Goal: Information Seeking & Learning: Learn about a topic

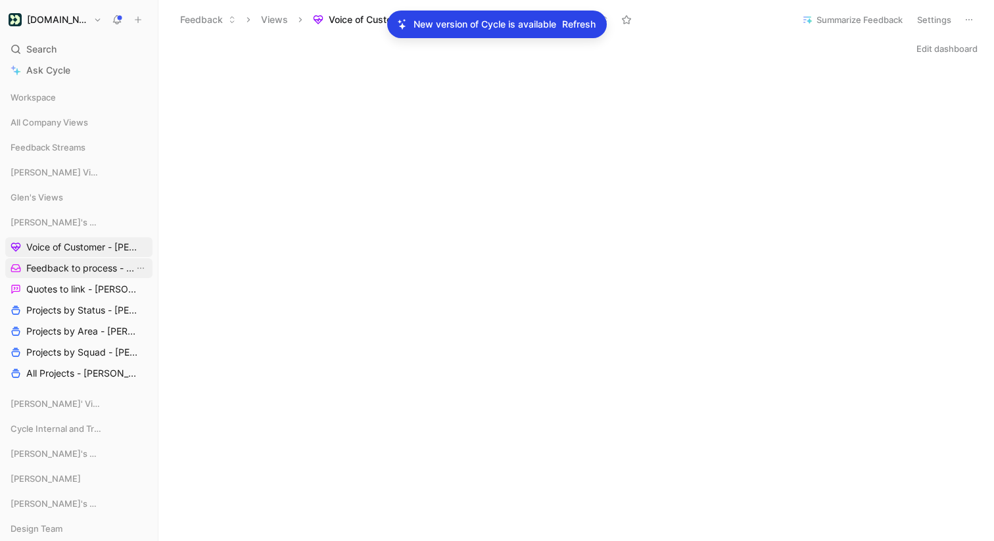
click at [78, 268] on span "Feedback to process - [PERSON_NAME]" at bounding box center [80, 268] width 108 height 13
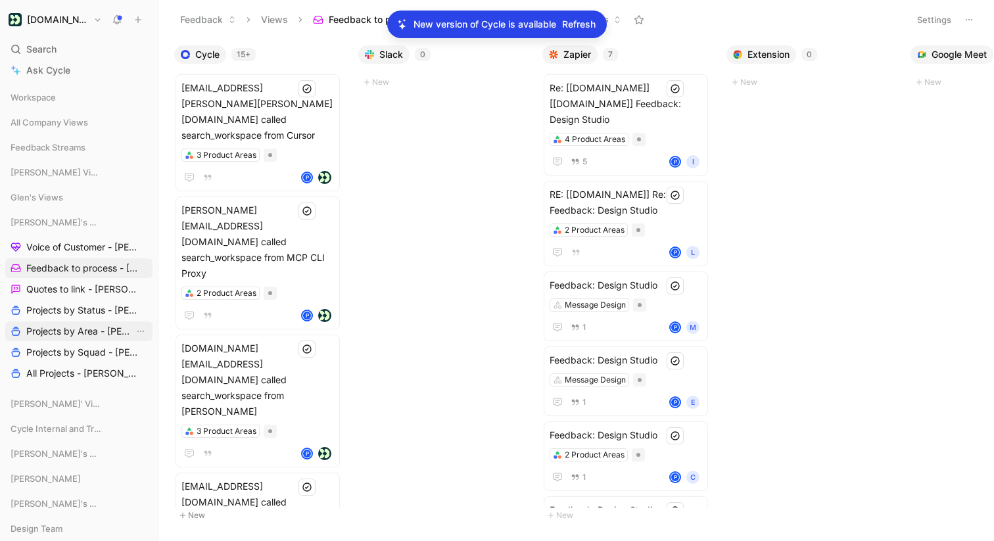
click at [74, 327] on span "Projects by Area - [PERSON_NAME]" at bounding box center [80, 331] width 108 height 13
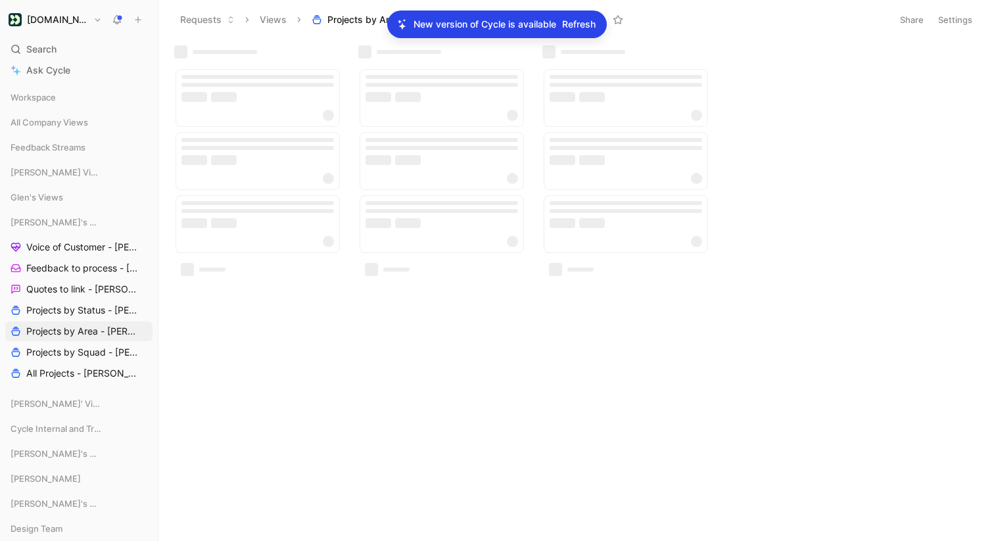
click at [578, 23] on span "Refresh" at bounding box center [579, 24] width 34 height 16
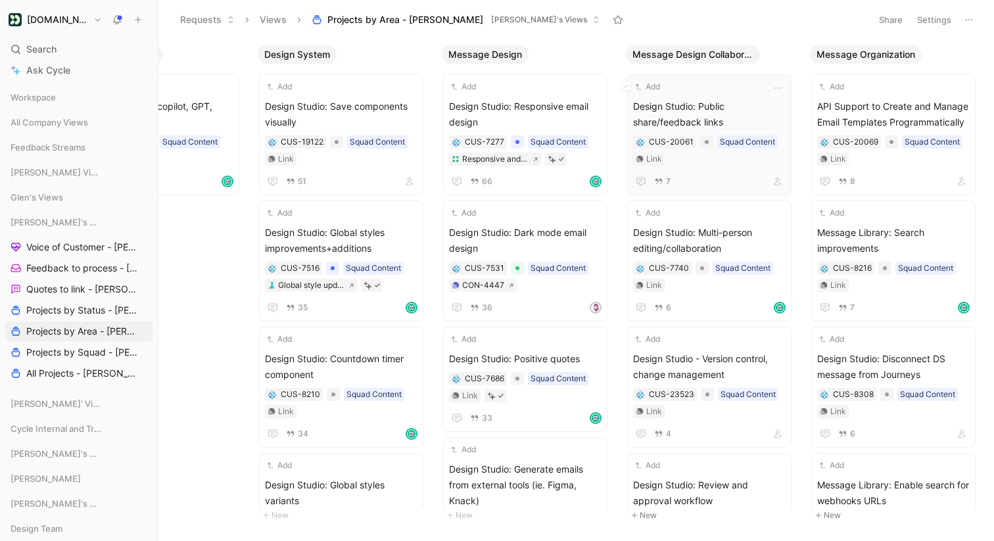
scroll to position [0, 103]
click at [780, 89] on icon "button" at bounding box center [776, 88] width 11 height 11
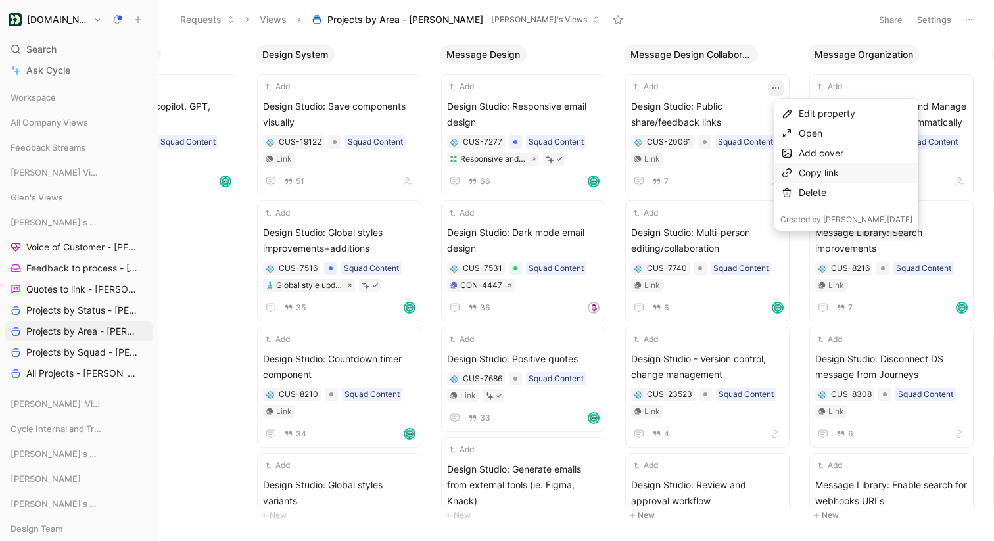
click at [800, 168] on div "Copy link" at bounding box center [856, 173] width 114 height 16
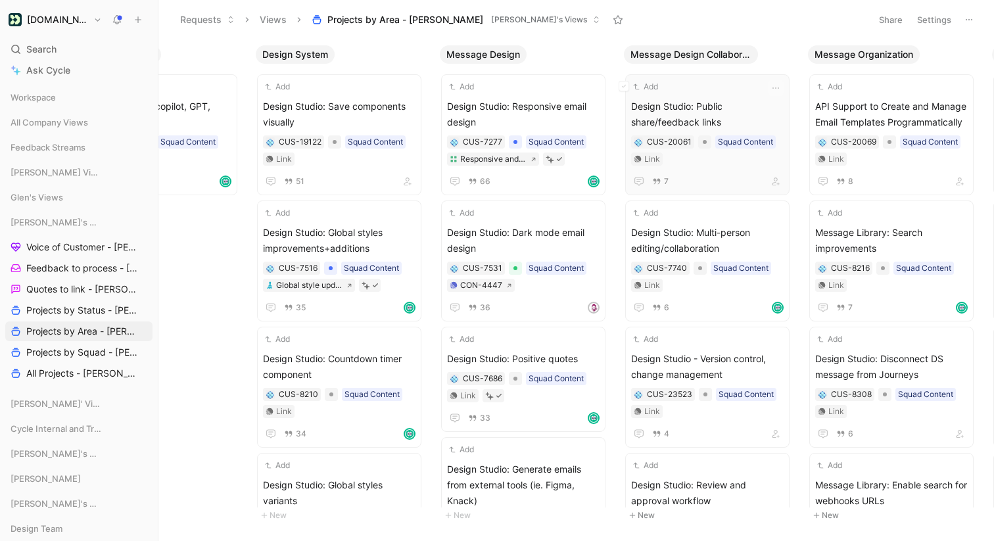
click at [742, 102] on span "Design Studio: Public share/feedback links" at bounding box center [707, 115] width 153 height 32
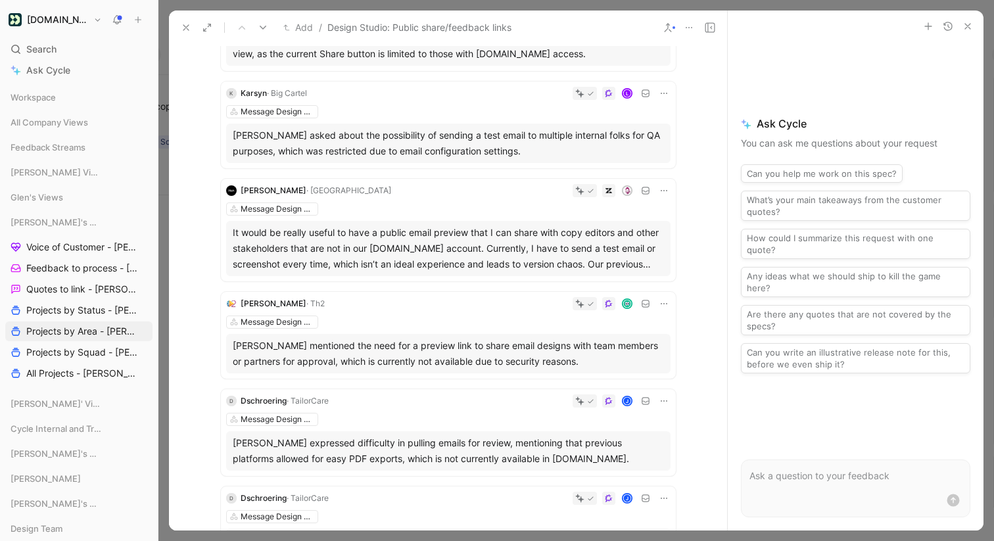
scroll to position [190, 0]
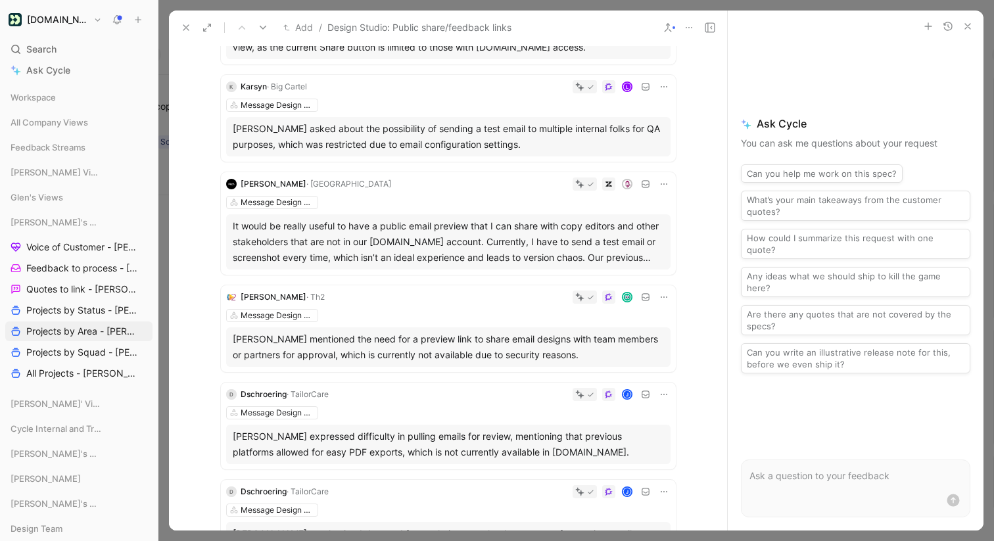
click at [531, 94] on div "K Karsyn · Big Cartel L Message Design Collaboration [PERSON_NAME] asked about …" at bounding box center [448, 118] width 455 height 87
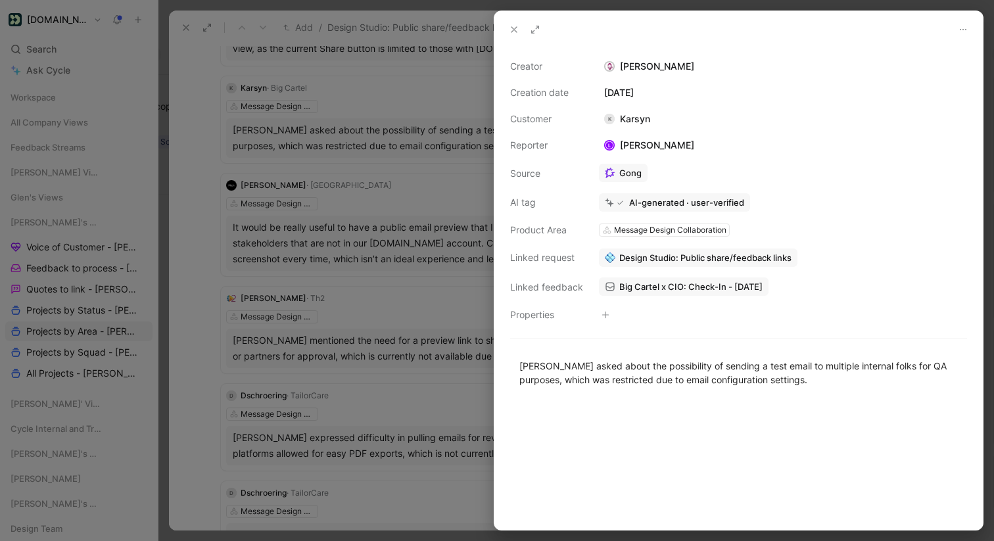
scroll to position [185, 0]
click at [718, 283] on span "Big Cartel x CIO: Check-In - [DATE]" at bounding box center [690, 287] width 143 height 12
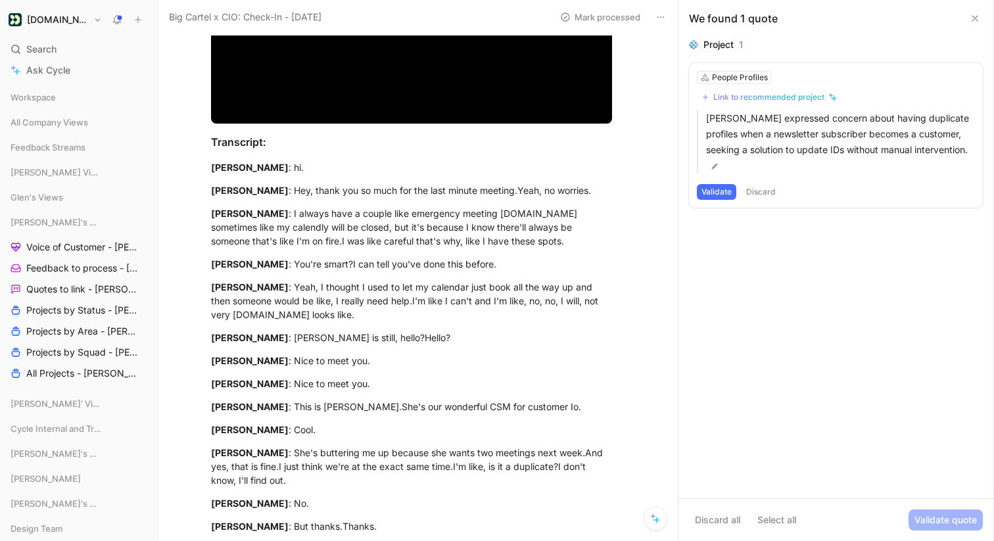
scroll to position [299, 0]
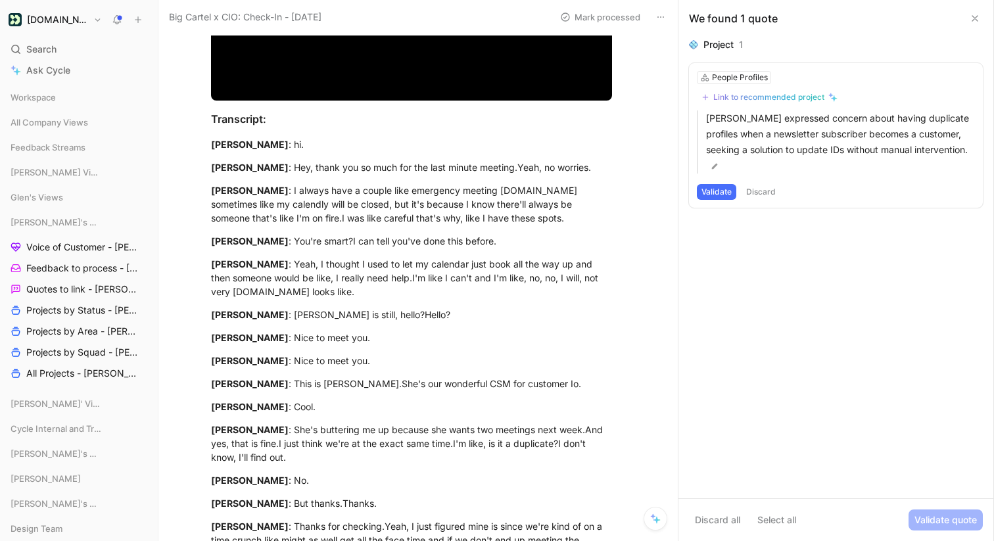
click at [975, 14] on icon at bounding box center [975, 18] width 11 height 11
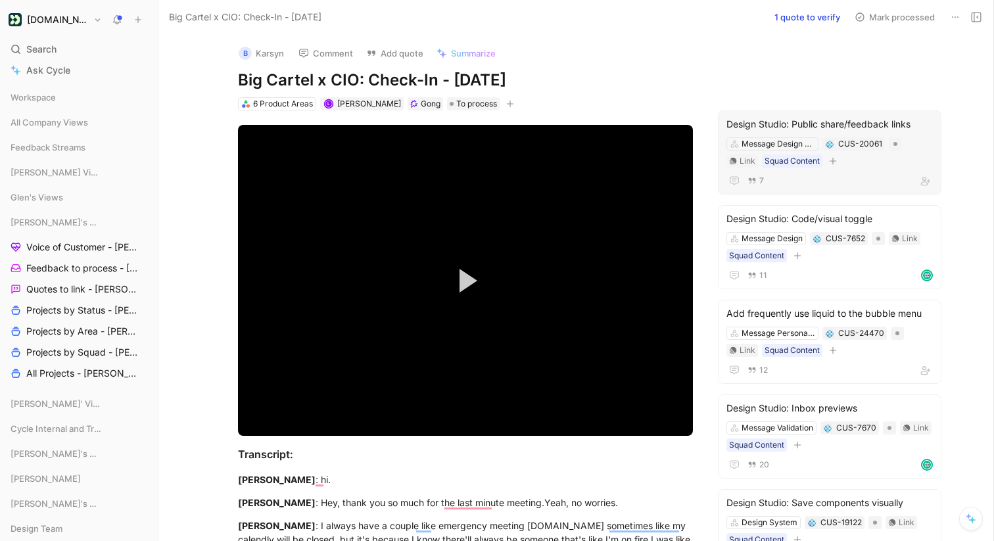
scroll to position [24, 0]
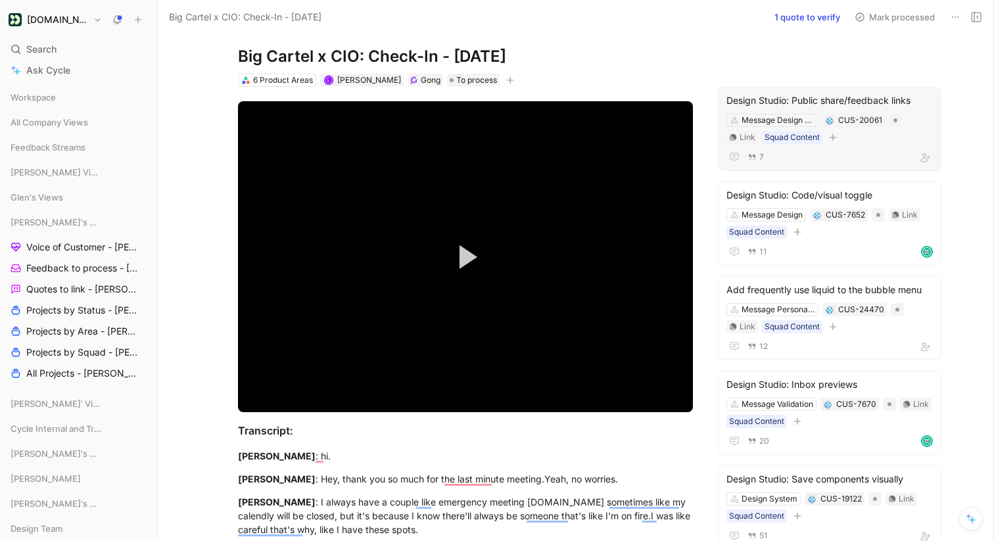
click at [866, 99] on div "Design Studio: Public share/feedback links" at bounding box center [830, 101] width 206 height 16
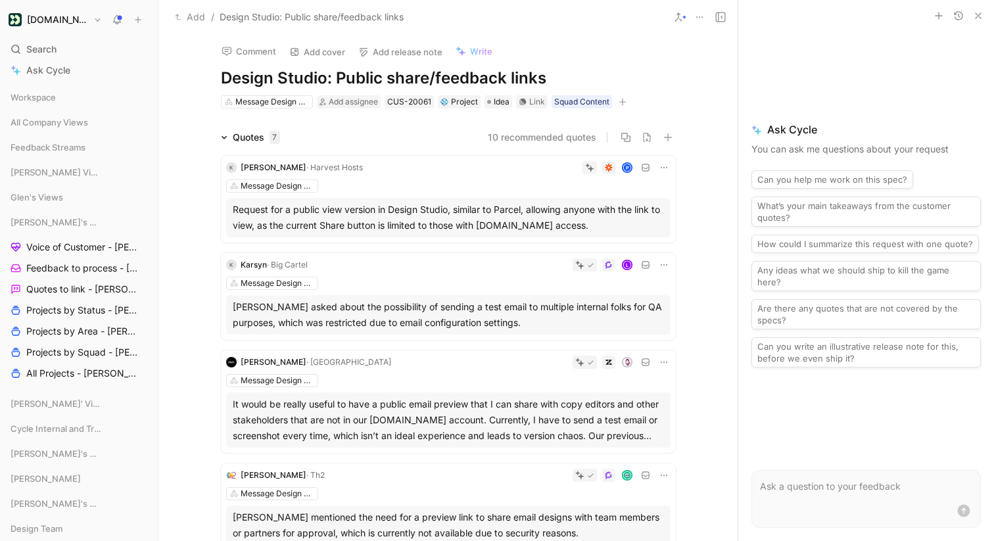
scroll to position [2, 0]
click at [664, 267] on icon at bounding box center [664, 264] width 11 height 11
click at [627, 349] on span "Delete quote" at bounding box center [623, 347] width 55 height 11
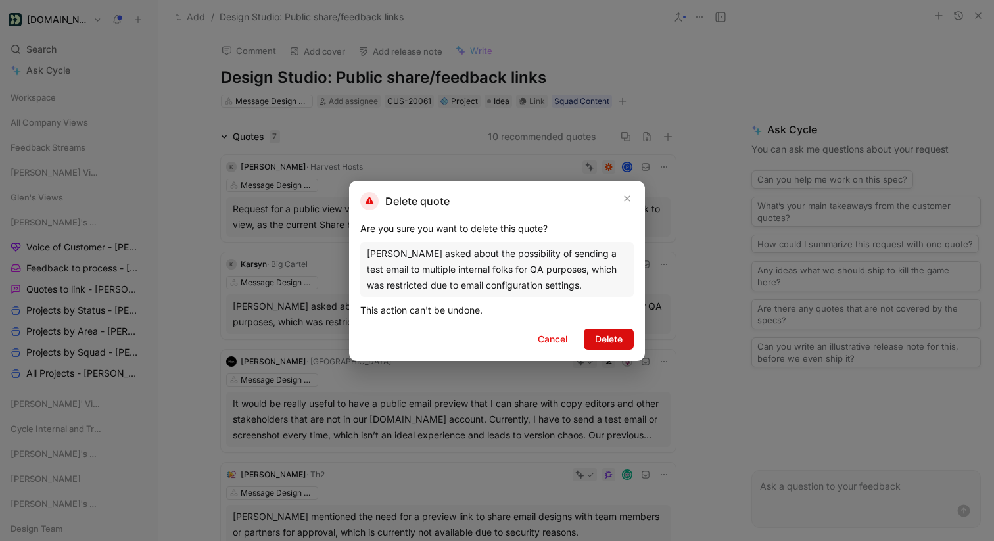
click at [614, 348] on button "Delete" at bounding box center [609, 339] width 50 height 21
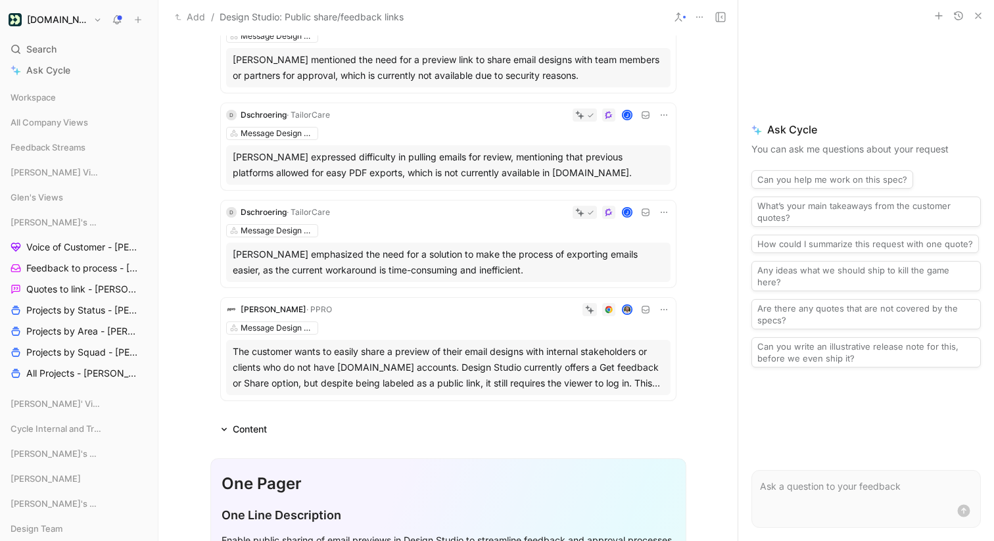
scroll to position [361, 0]
click at [665, 113] on icon at bounding box center [664, 115] width 11 height 11
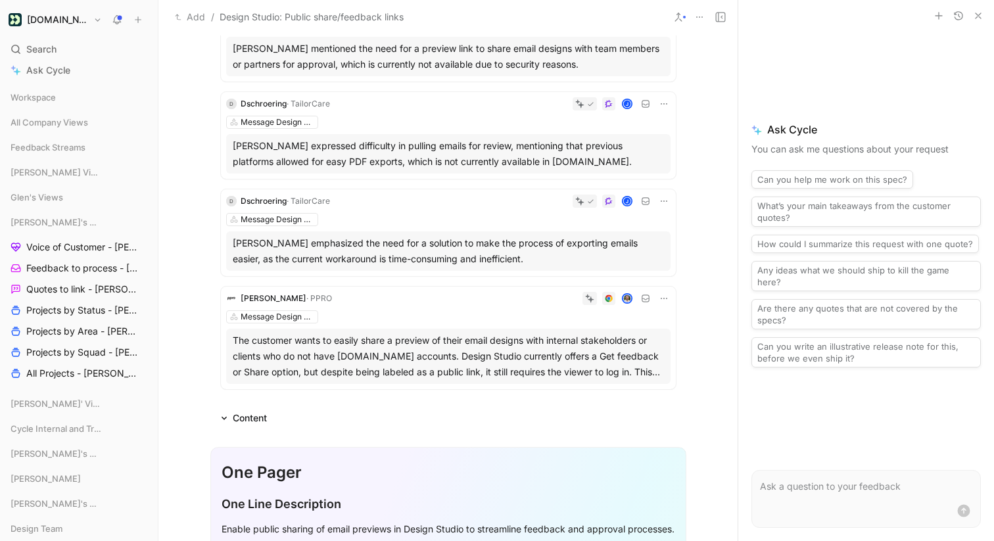
scroll to position [374, 0]
click at [387, 128] on div "D Dschroering · TailorCare J Message Design Collaboration [PERSON_NAME] express…" at bounding box center [448, 134] width 455 height 87
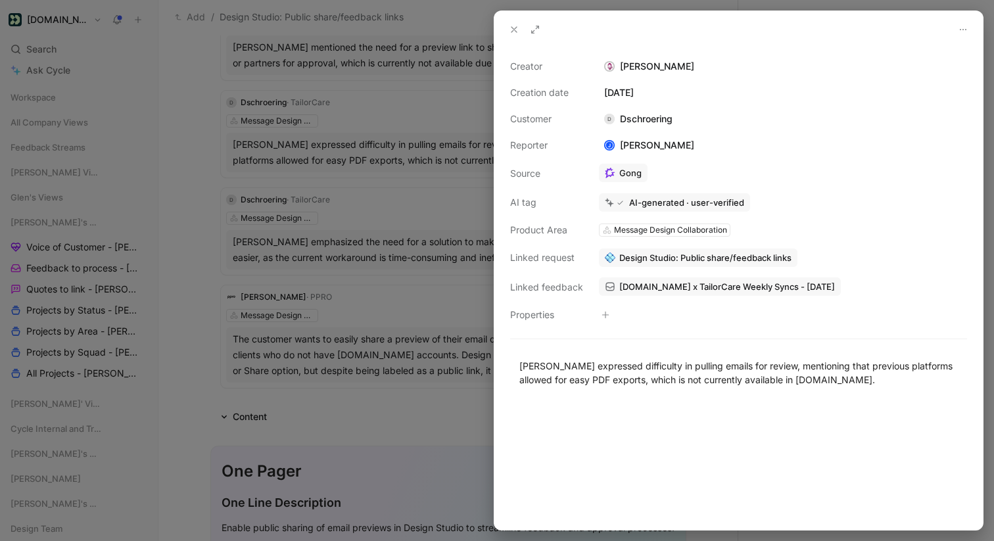
click at [662, 287] on span "[DOMAIN_NAME] x TailorCare Weekly Syncs - [DATE]" at bounding box center [727, 287] width 216 height 12
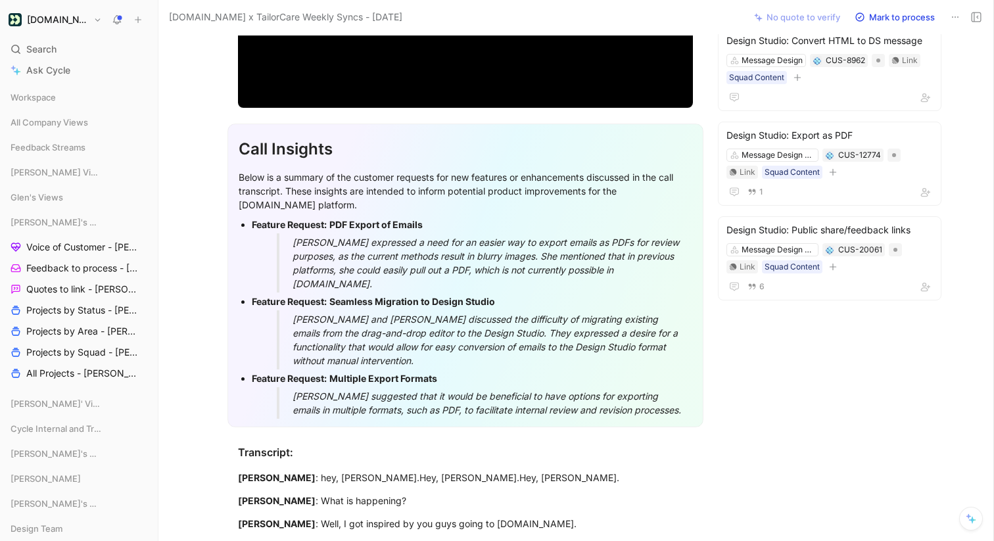
scroll to position [253, 0]
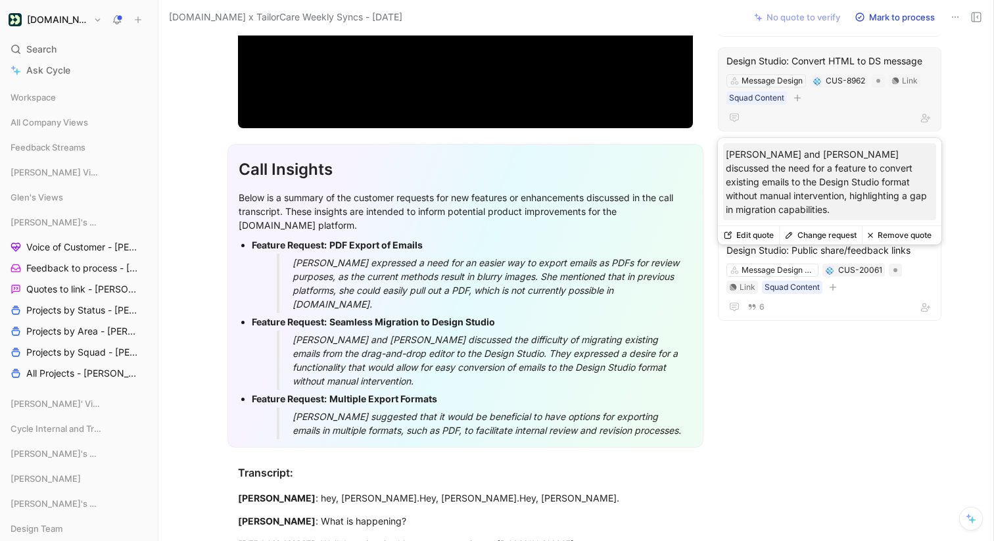
click at [817, 235] on button "Change request" at bounding box center [820, 235] width 83 height 18
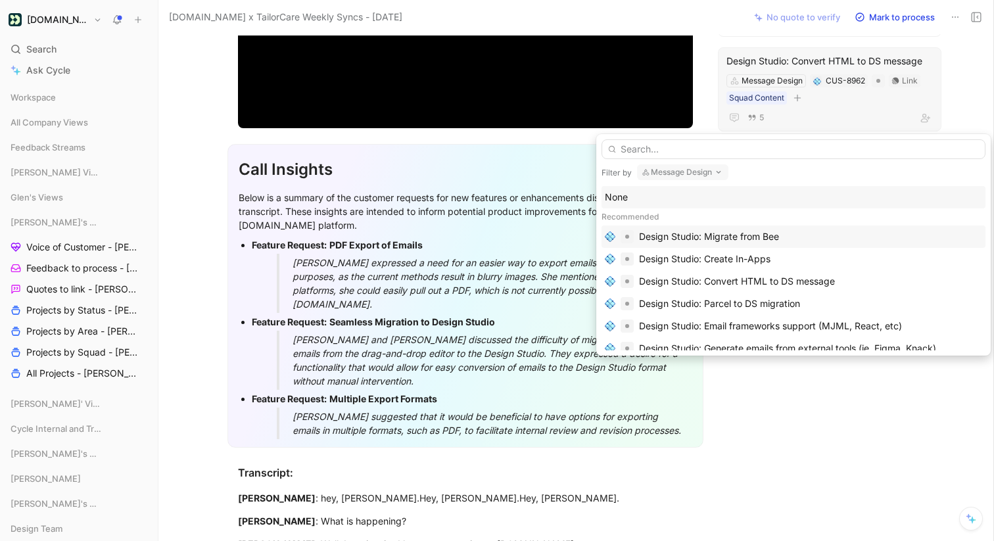
click at [752, 235] on div "Design Studio: Migrate from Bee" at bounding box center [709, 237] width 140 height 16
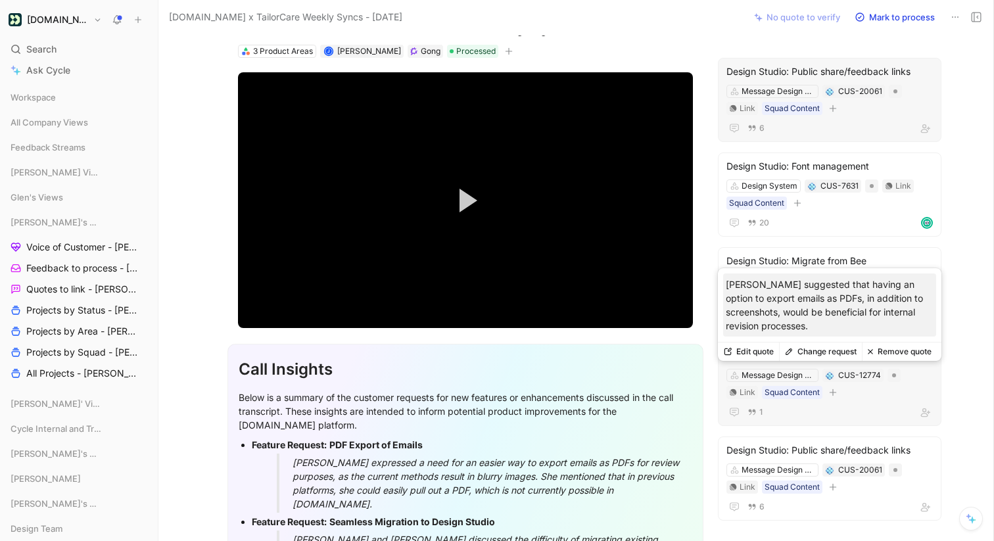
scroll to position [27, 0]
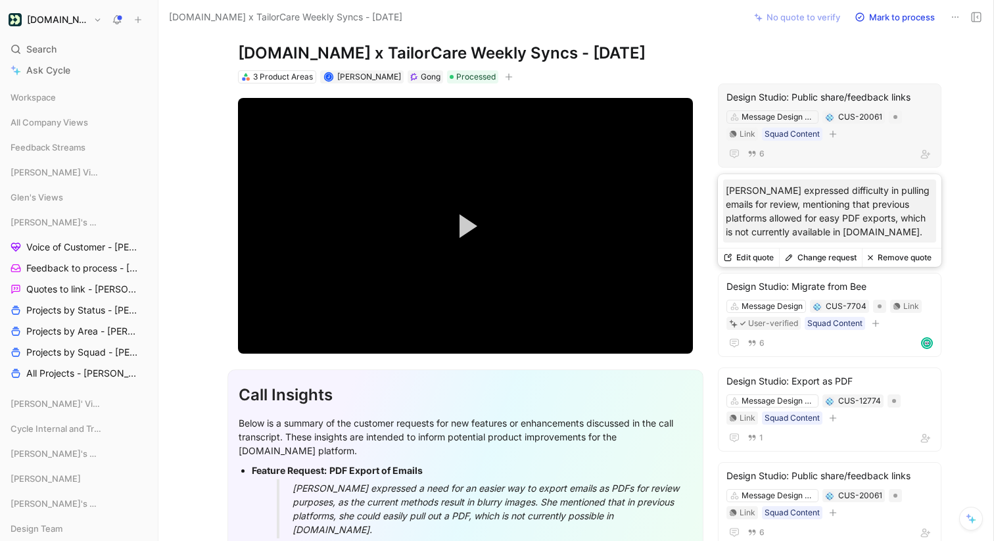
click at [897, 256] on button "Remove quote" at bounding box center [899, 258] width 75 height 18
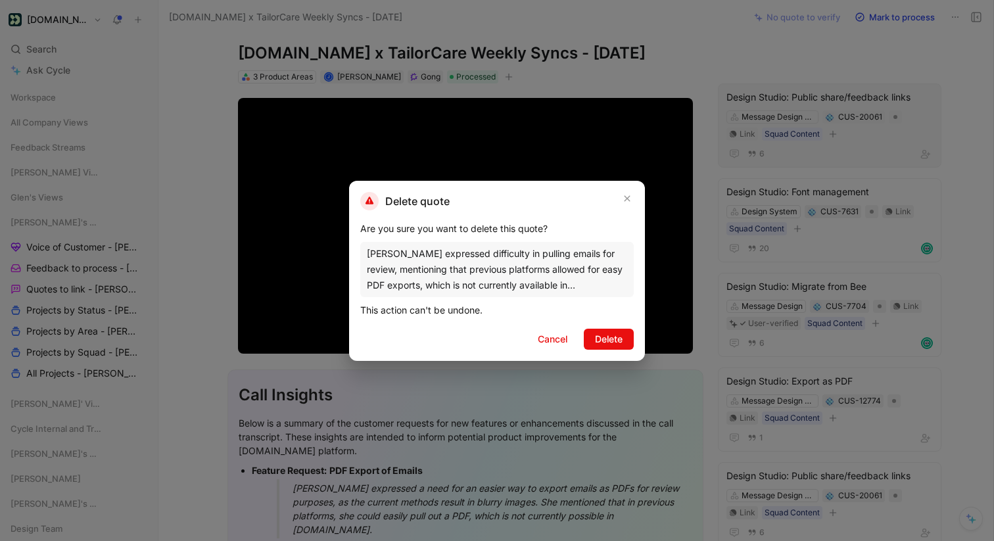
click at [843, 95] on div at bounding box center [497, 270] width 994 height 541
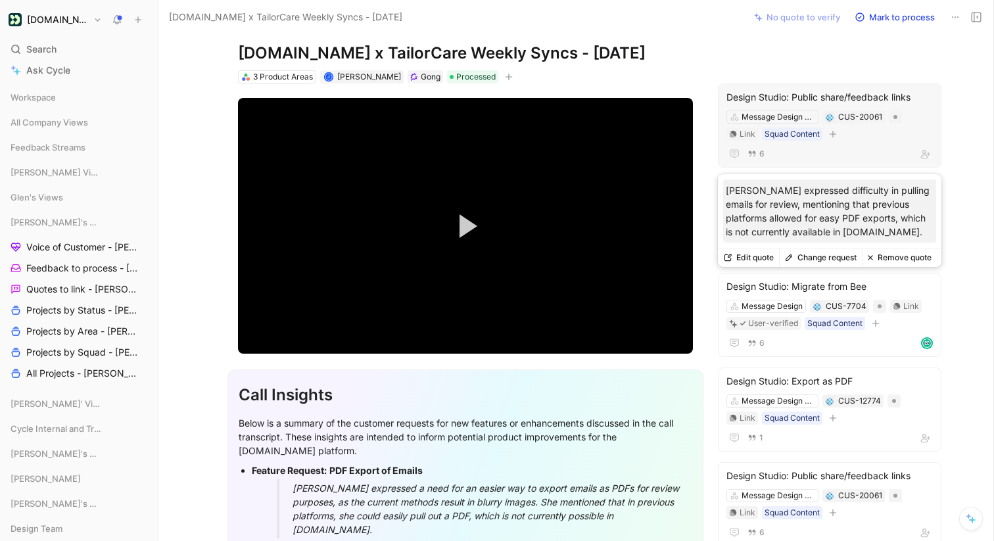
click at [826, 257] on button "Change request" at bounding box center [820, 258] width 83 height 18
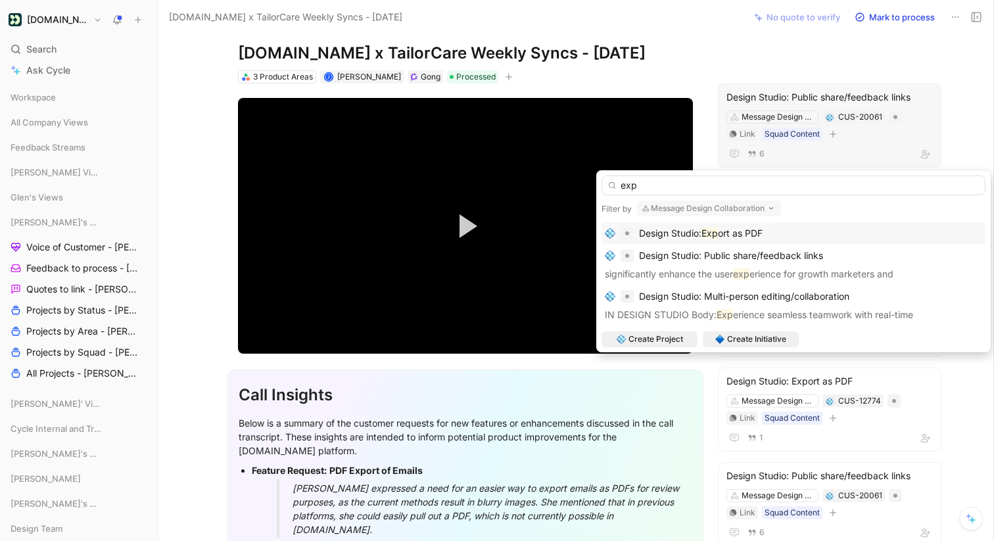
type input "exp"
click at [761, 235] on span "ort as PDF" at bounding box center [740, 233] width 45 height 11
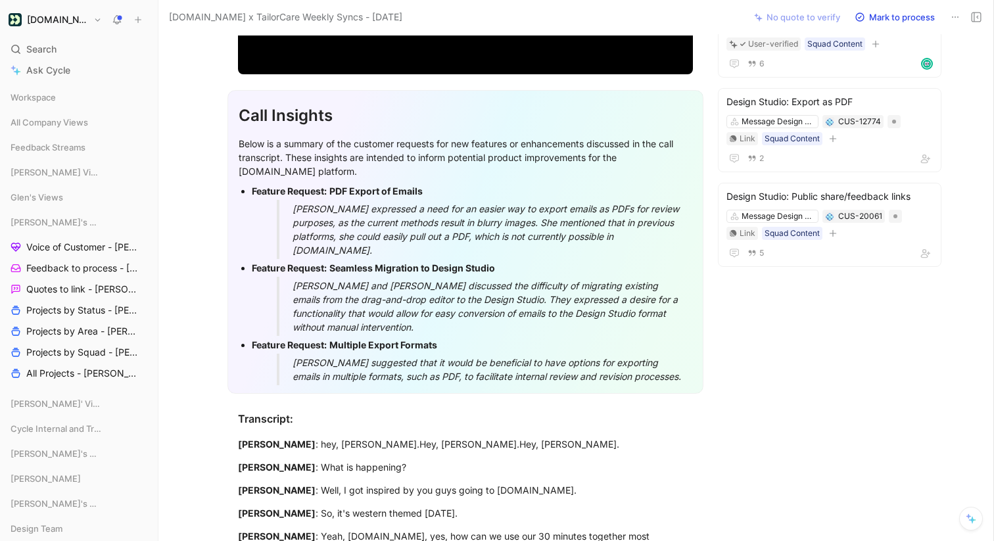
scroll to position [306, 0]
click at [581, 368] on div "[PERSON_NAME] suggested that it would be beneficial to have options for exporti…" at bounding box center [488, 370] width 391 height 28
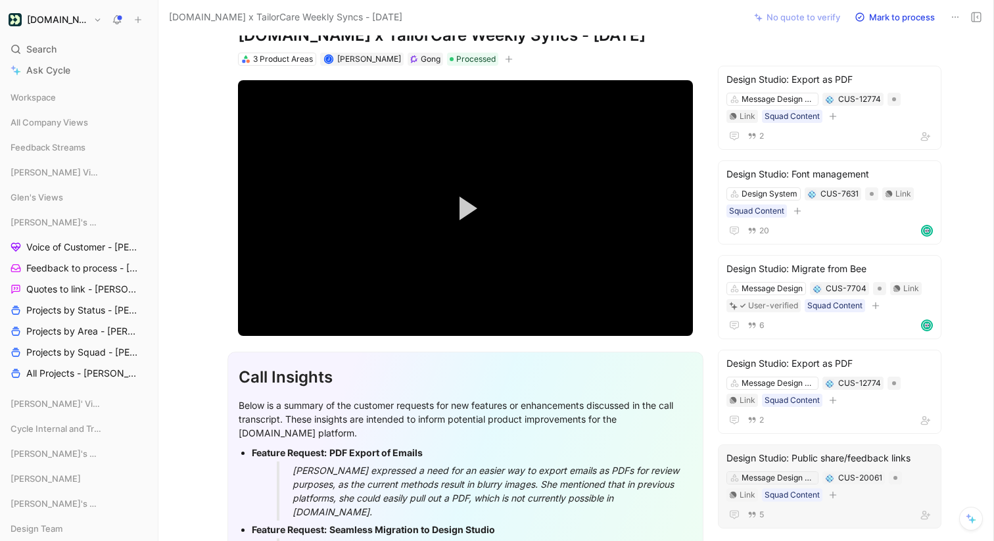
scroll to position [194, 0]
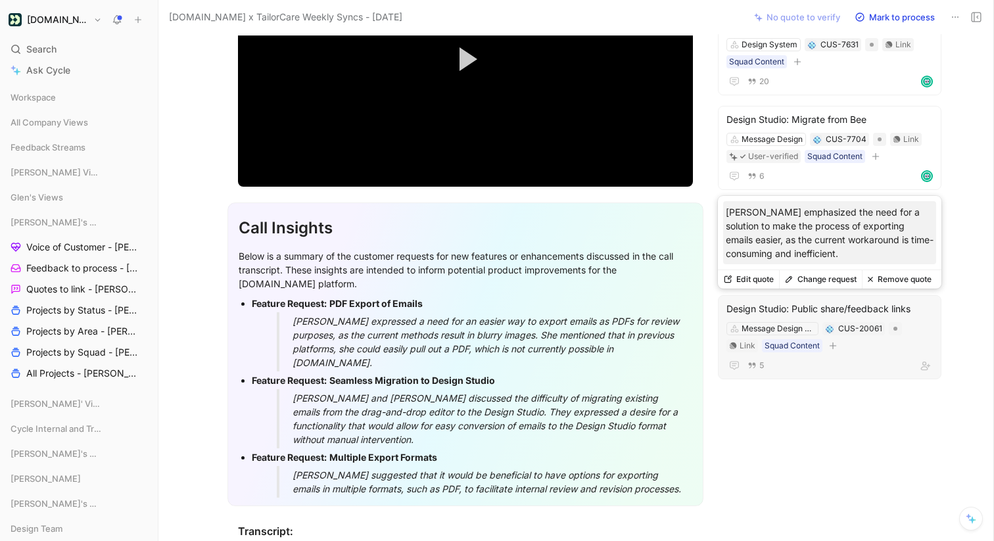
click at [889, 278] on button "Remove quote" at bounding box center [899, 279] width 75 height 18
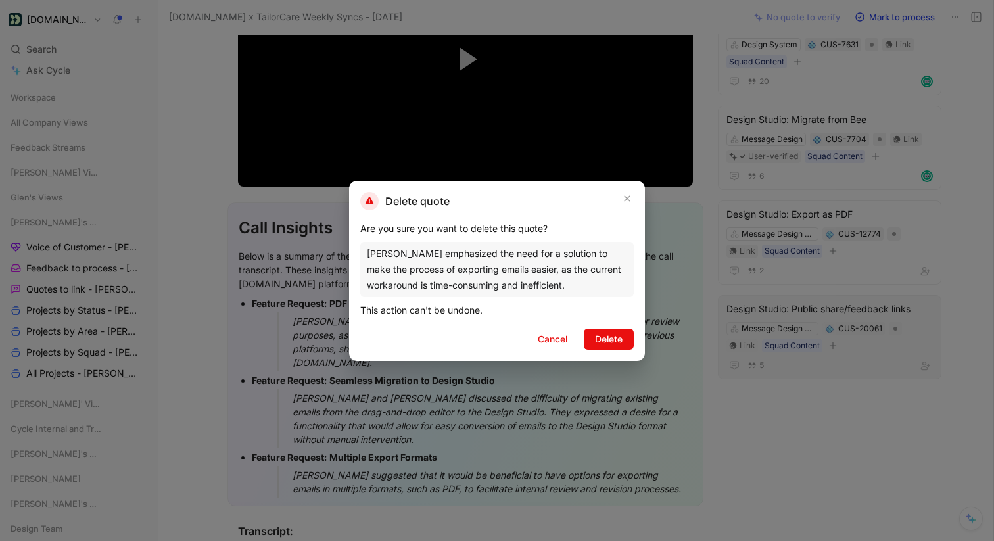
click at [614, 332] on span "Delete" at bounding box center [609, 339] width 28 height 16
